Goal: Use online tool/utility: Utilize a website feature to perform a specific function

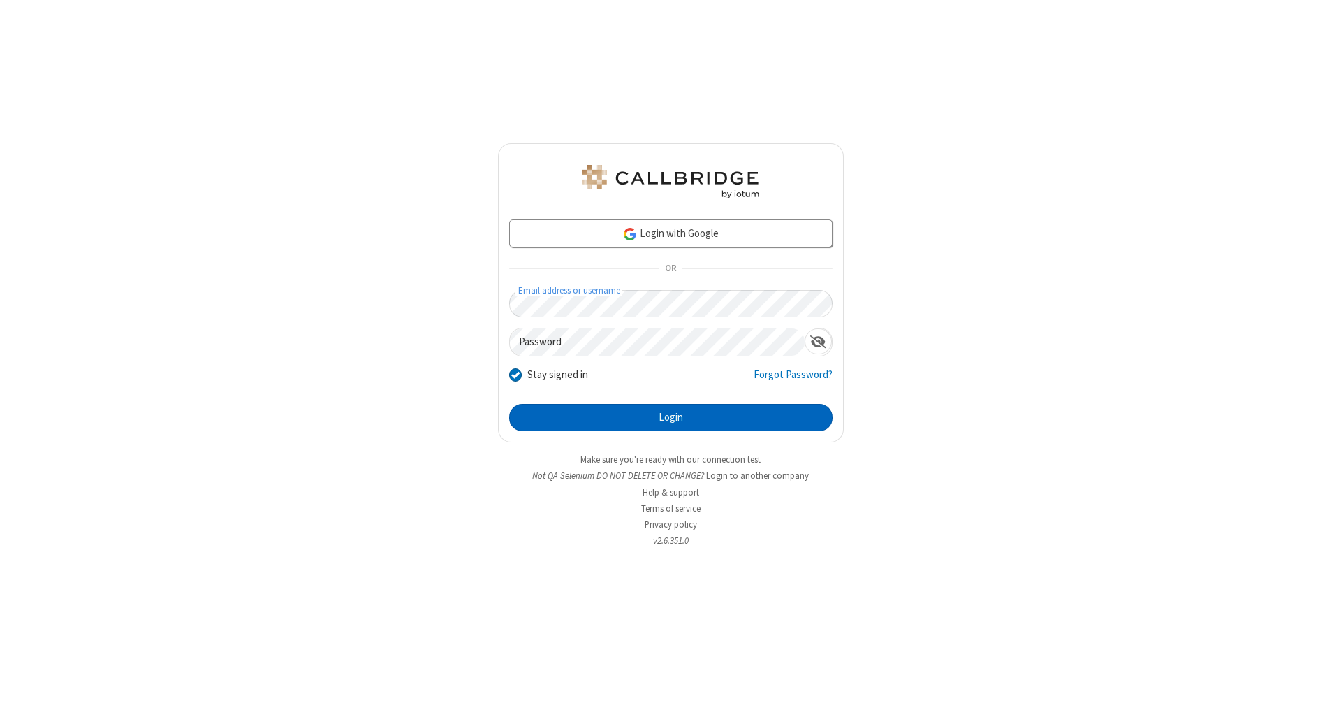
click at [671, 418] on button "Login" at bounding box center [670, 418] width 323 height 28
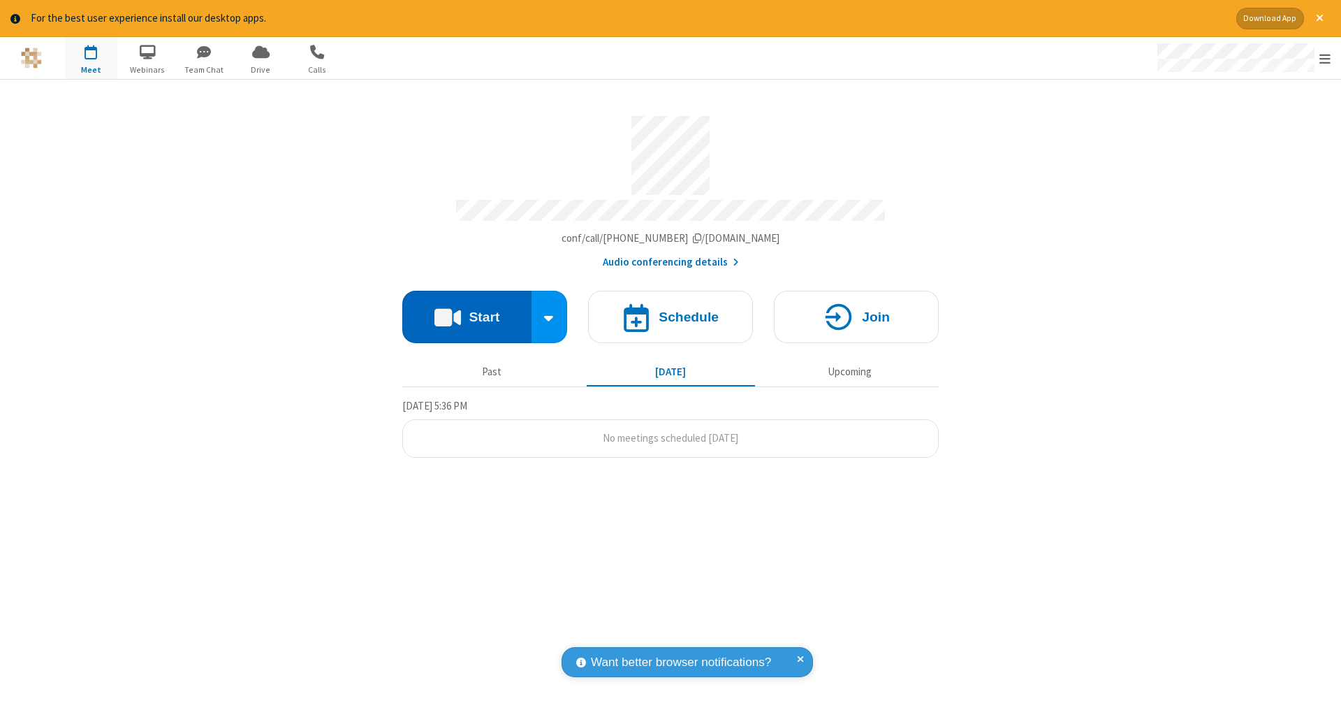
click at [467, 310] on button "Start" at bounding box center [466, 317] width 129 height 52
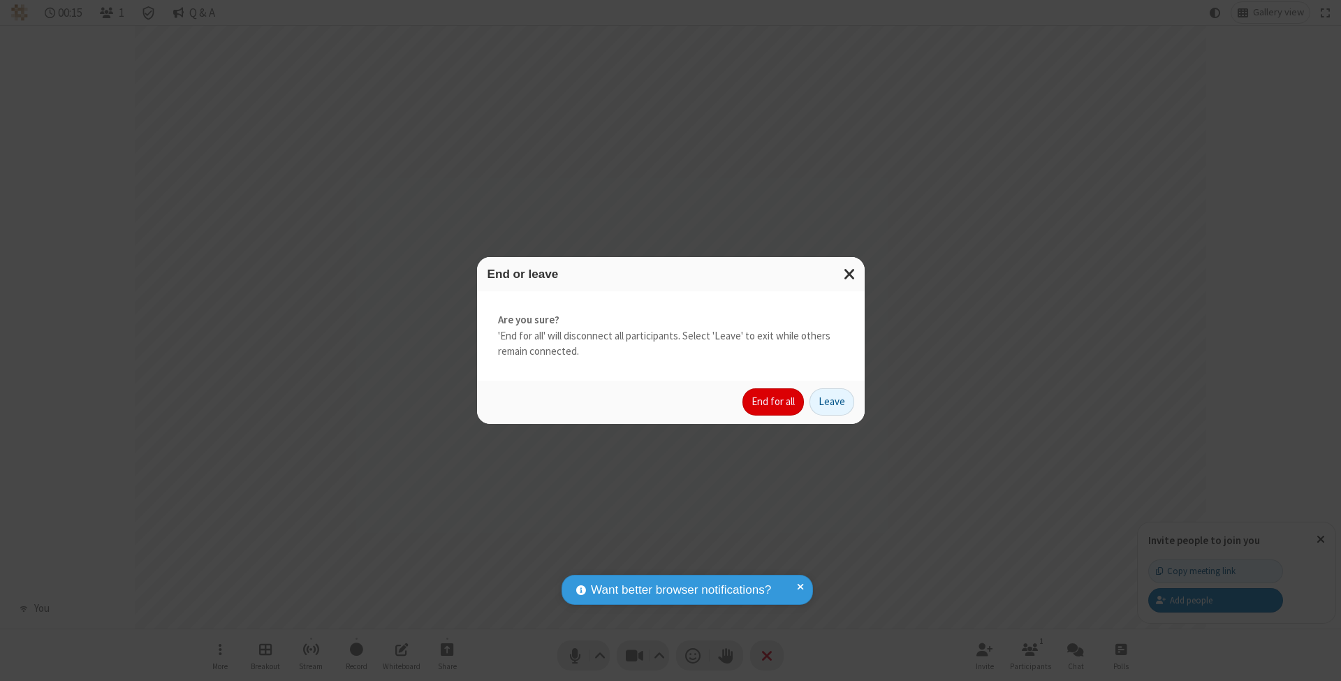
click at [774, 401] on button "End for all" at bounding box center [773, 402] width 61 height 28
